Goal: Answer question/provide support: Share knowledge or assist other users

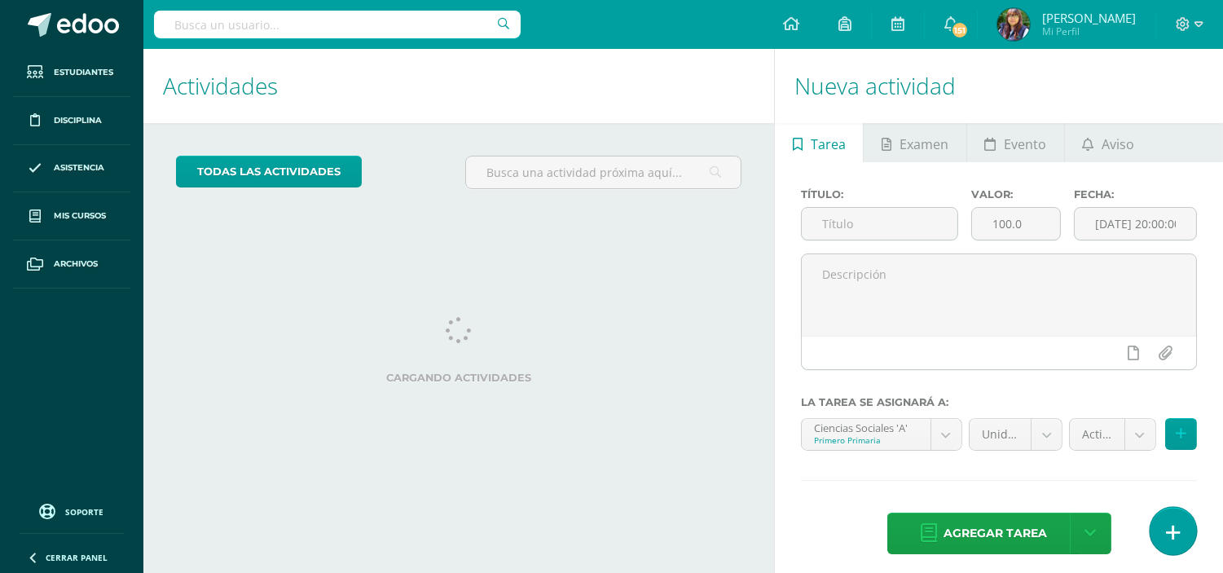
click at [1170, 538] on icon at bounding box center [1173, 532] width 15 height 19
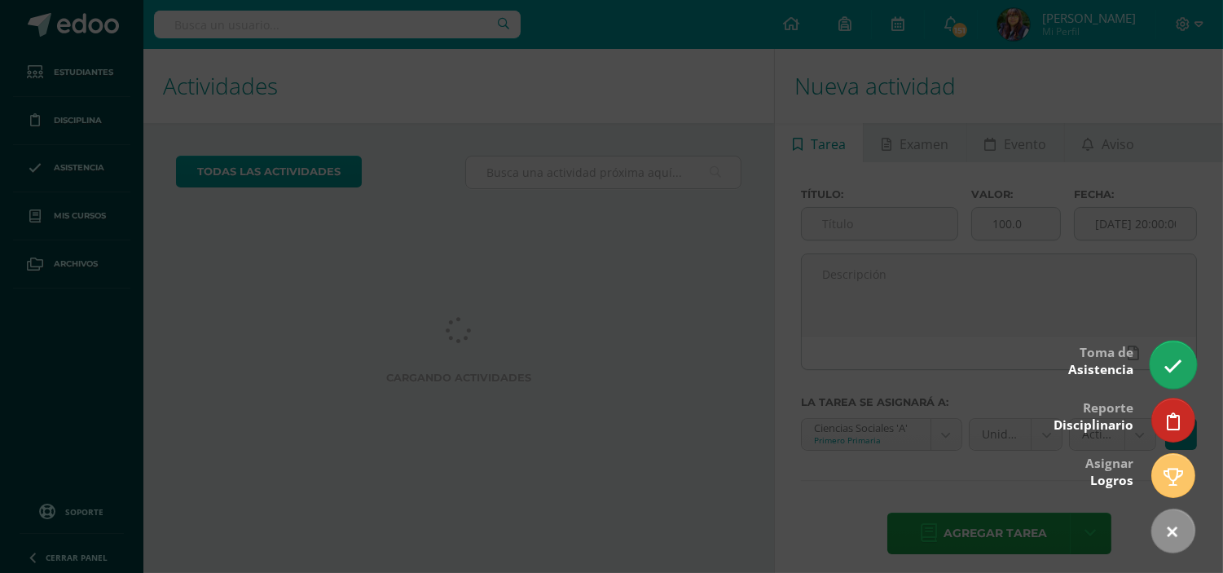
click at [1170, 363] on icon at bounding box center [1172, 366] width 19 height 19
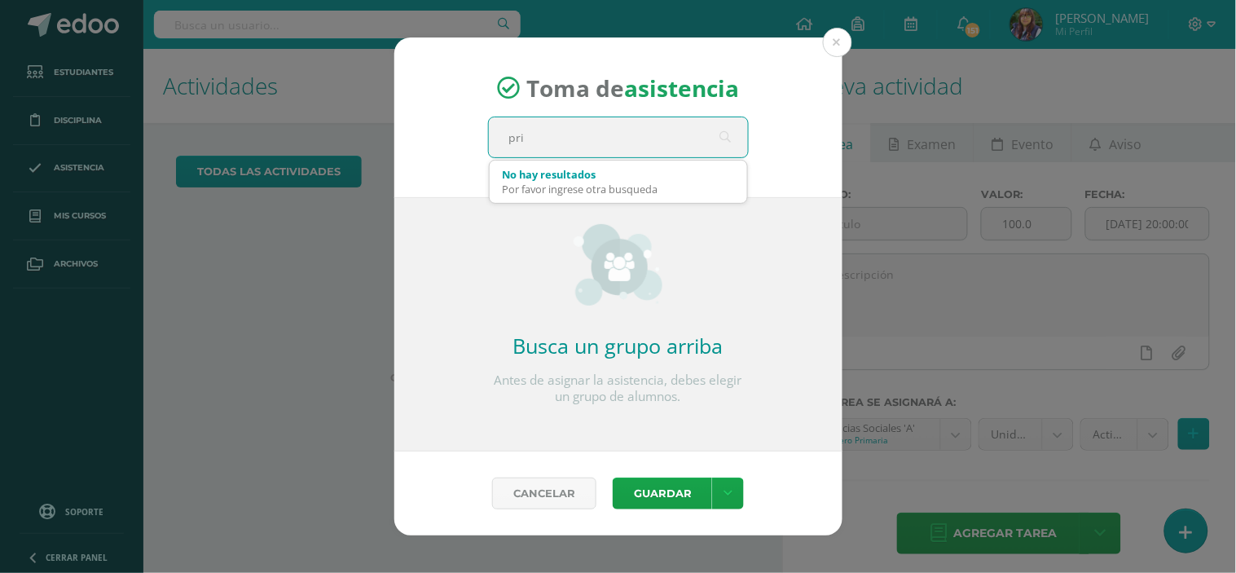
type input "prim"
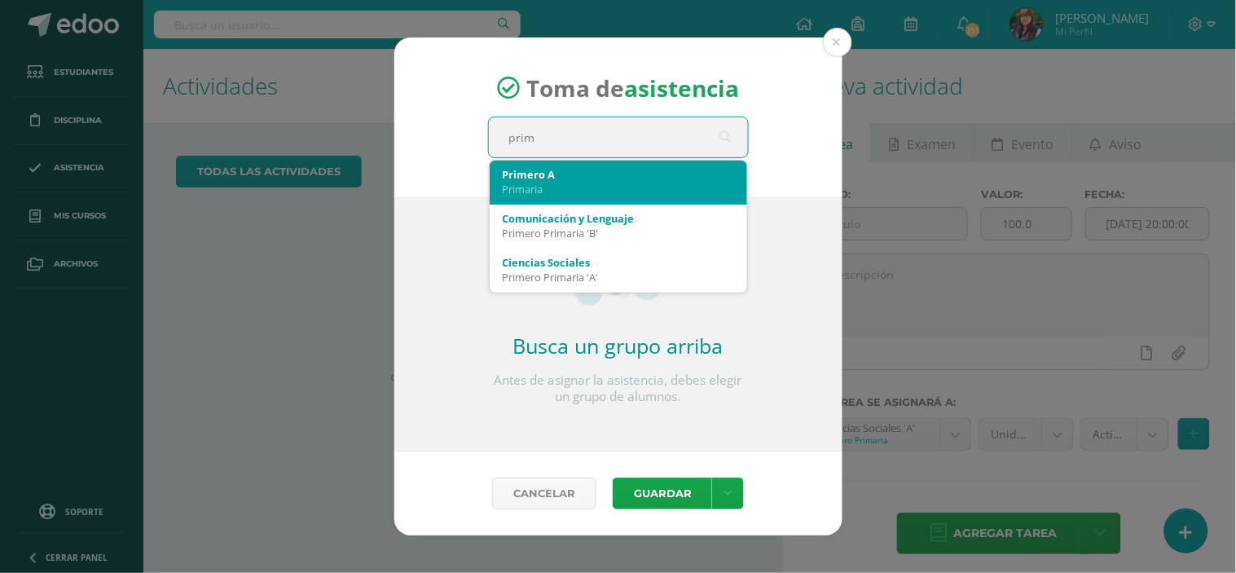
click at [556, 174] on div "Primero A" at bounding box center [618, 174] width 231 height 15
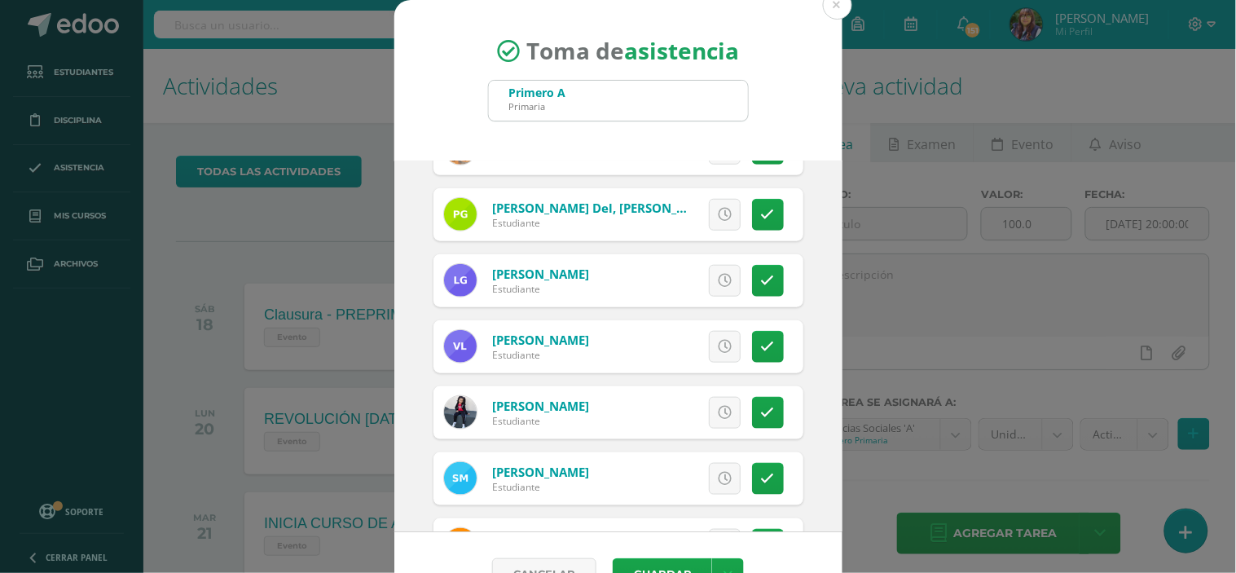
scroll to position [376, 0]
click at [761, 405] on icon at bounding box center [768, 412] width 14 height 14
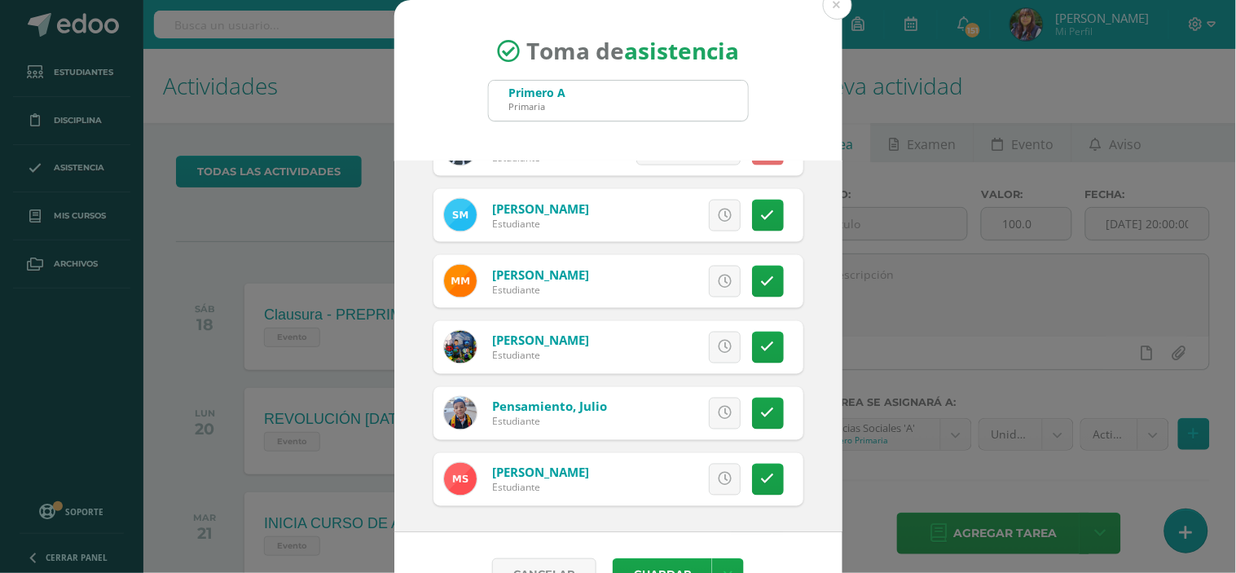
scroll to position [42, 0]
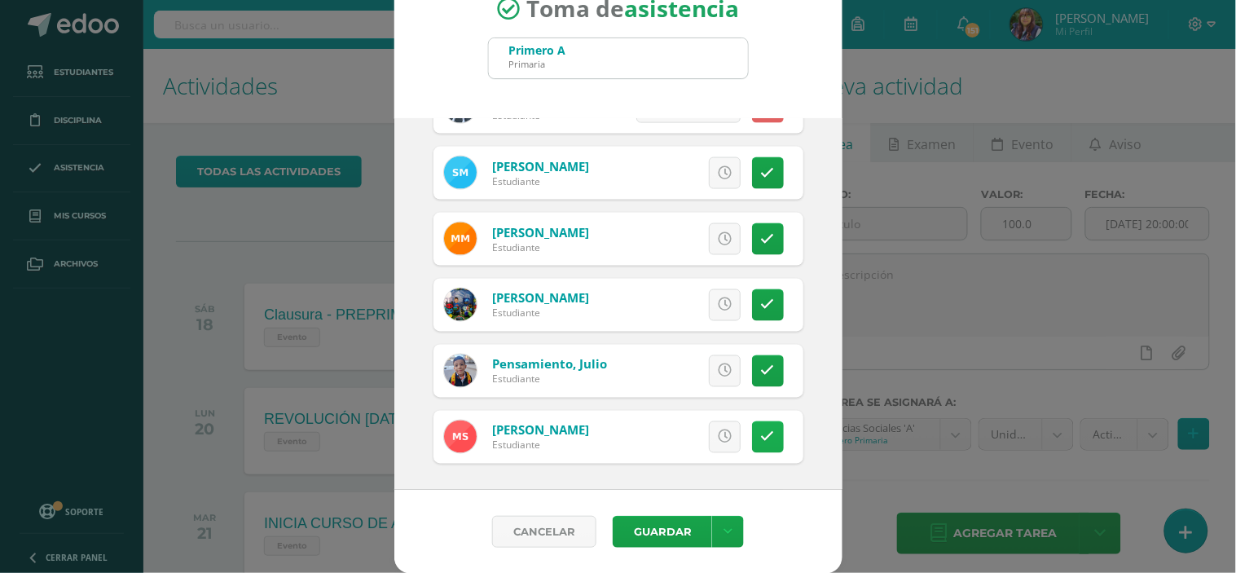
click at [754, 437] on link at bounding box center [768, 437] width 32 height 32
click at [660, 528] on button "Guardar" at bounding box center [662, 532] width 99 height 32
